Goal: Navigation & Orientation: Understand site structure

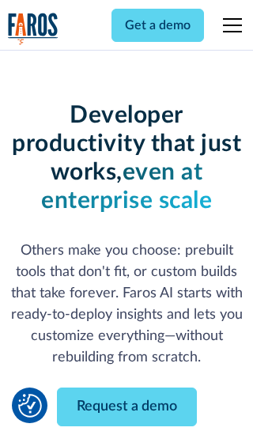
scroll to position [190, 0]
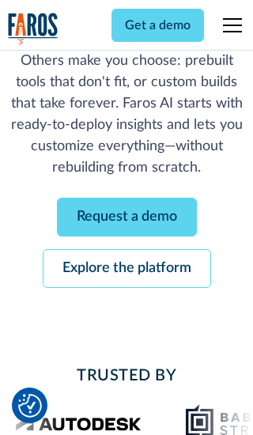
click at [127, 217] on link "Request a demo" at bounding box center [127, 217] width 140 height 39
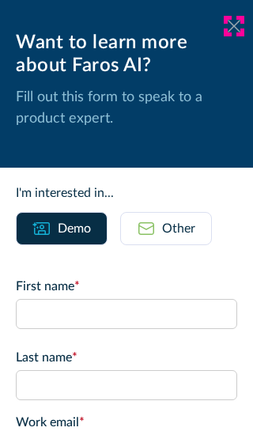
click at [234, 26] on icon at bounding box center [234, 26] width 13 height 12
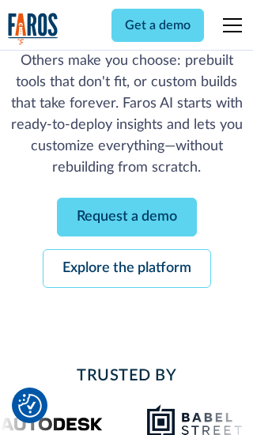
scroll to position [241, 0]
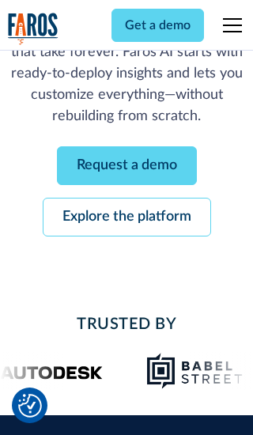
click at [127, 217] on link "Explore the platform" at bounding box center [127, 217] width 169 height 39
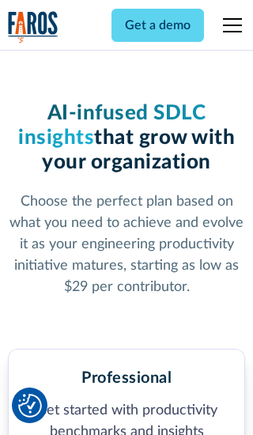
scroll to position [2452, 0]
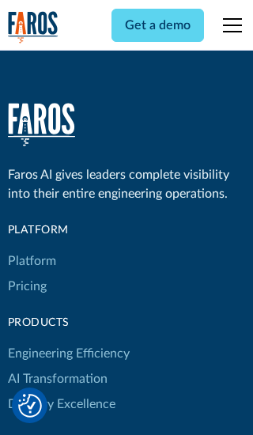
click at [31, 248] on link "Platform" at bounding box center [32, 260] width 48 height 25
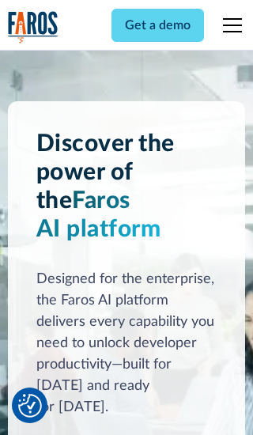
scroll to position [12393, 0]
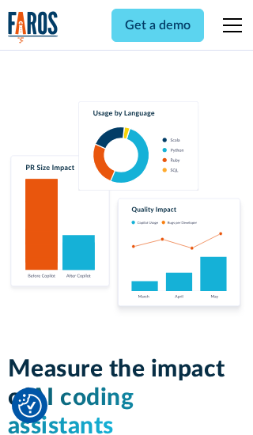
scroll to position [9781, 0]
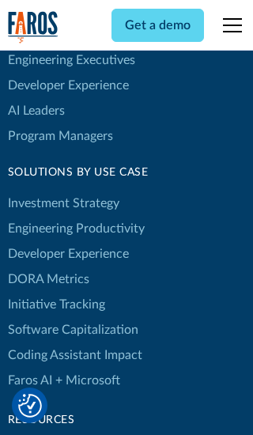
click at [47, 267] on link "DORA Metrics" at bounding box center [48, 279] width 81 height 25
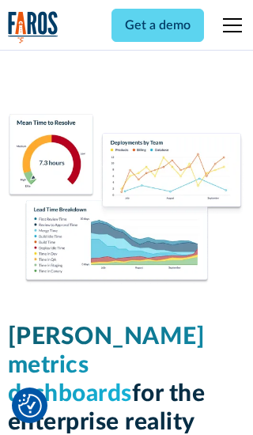
scroll to position [6928, 0]
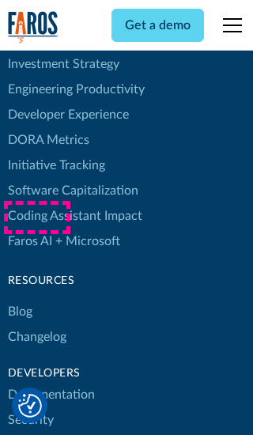
scroll to position [7163, 0]
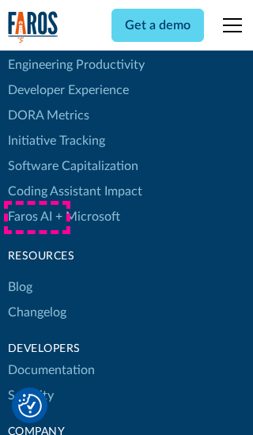
click at [36, 300] on link "Changelog" at bounding box center [37, 312] width 59 height 25
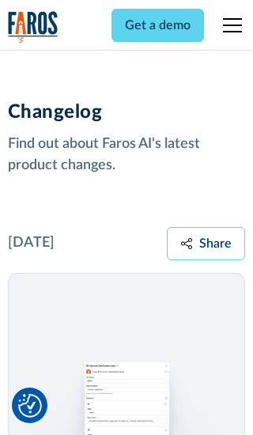
scroll to position [19112, 0]
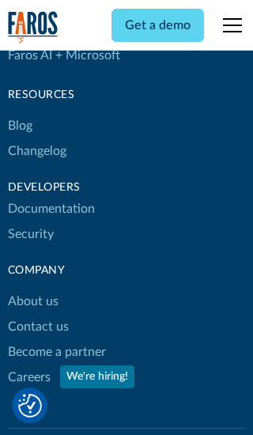
click at [32, 289] on link "About us" at bounding box center [33, 301] width 51 height 25
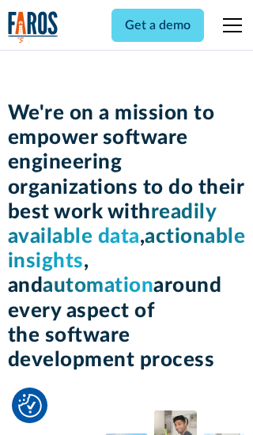
scroll to position [5456, 0]
